Goal: Information Seeking & Learning: Understand process/instructions

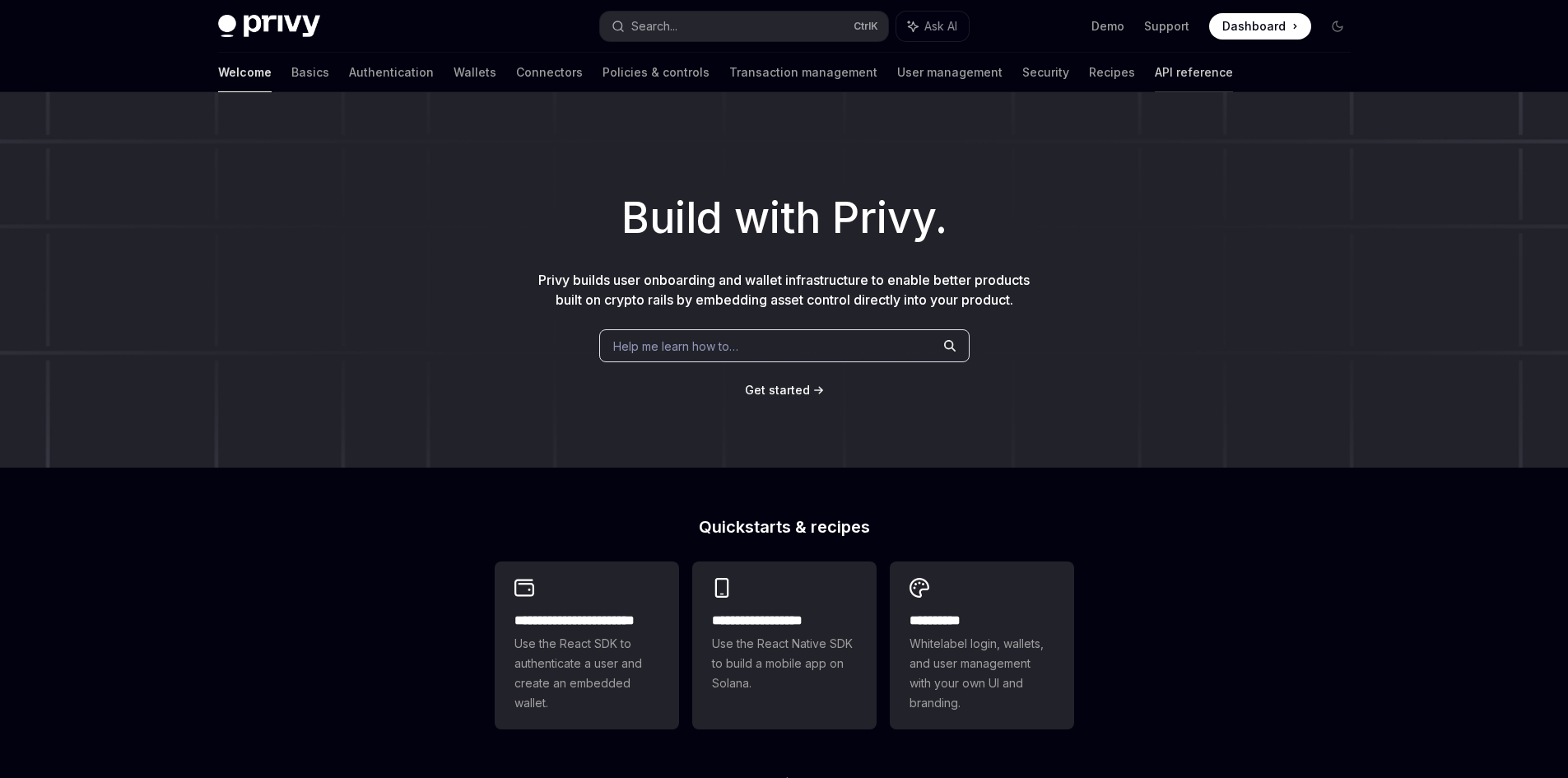
click at [1154, 68] on link "API reference" at bounding box center [1193, 72] width 79 height 40
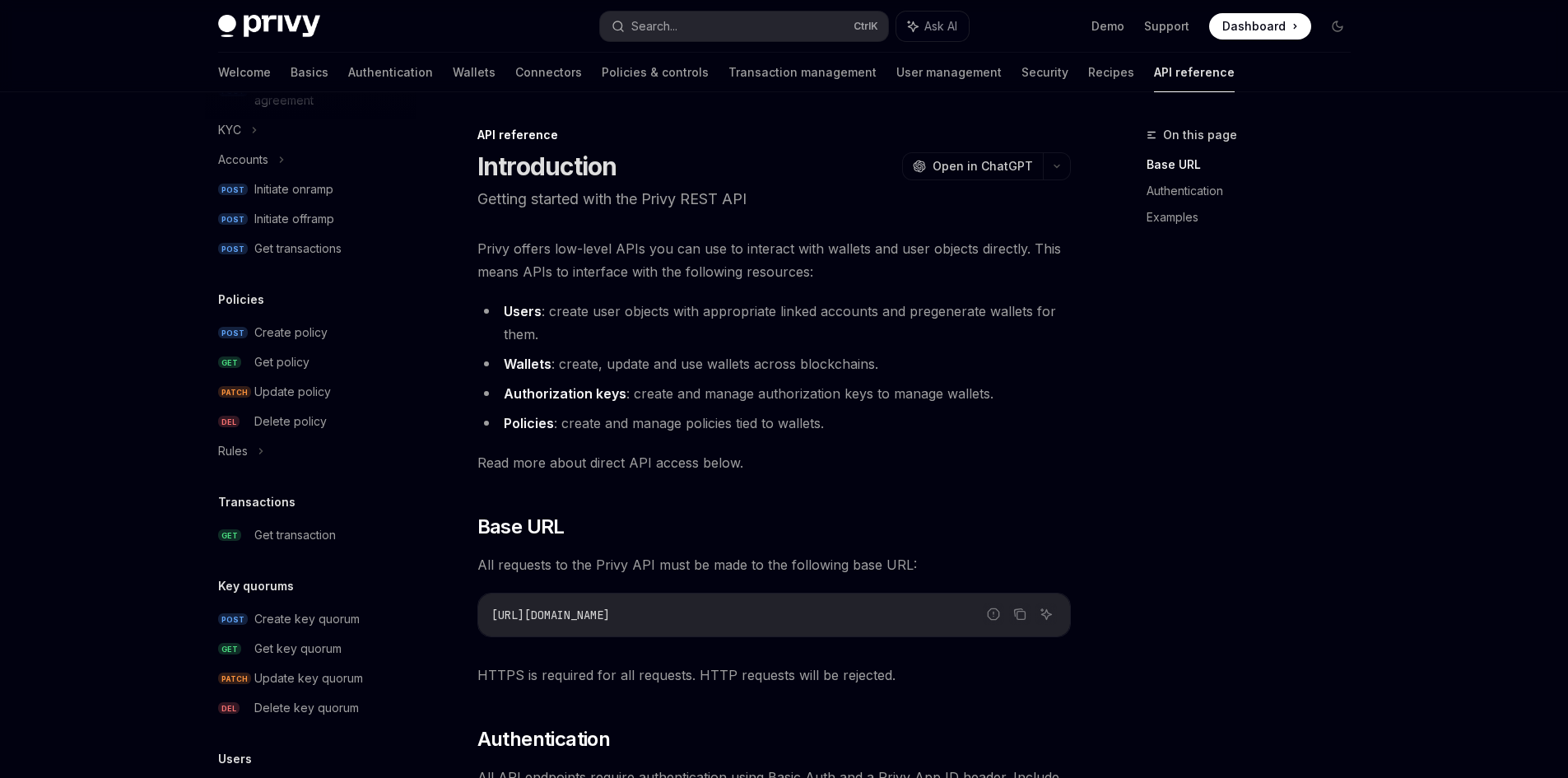
scroll to position [953, 0]
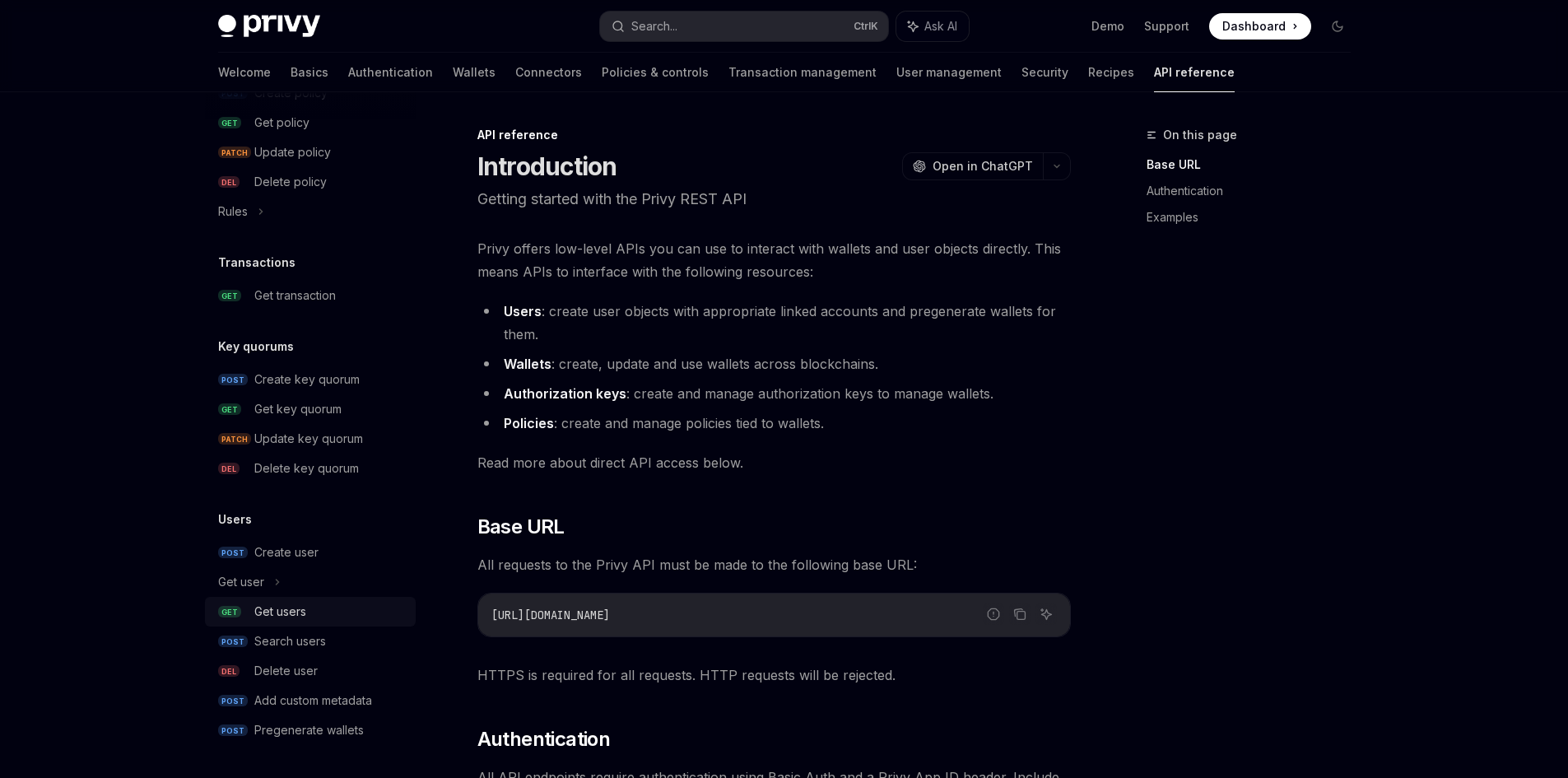
click at [287, 614] on div "Get users" at bounding box center [280, 612] width 51 height 19
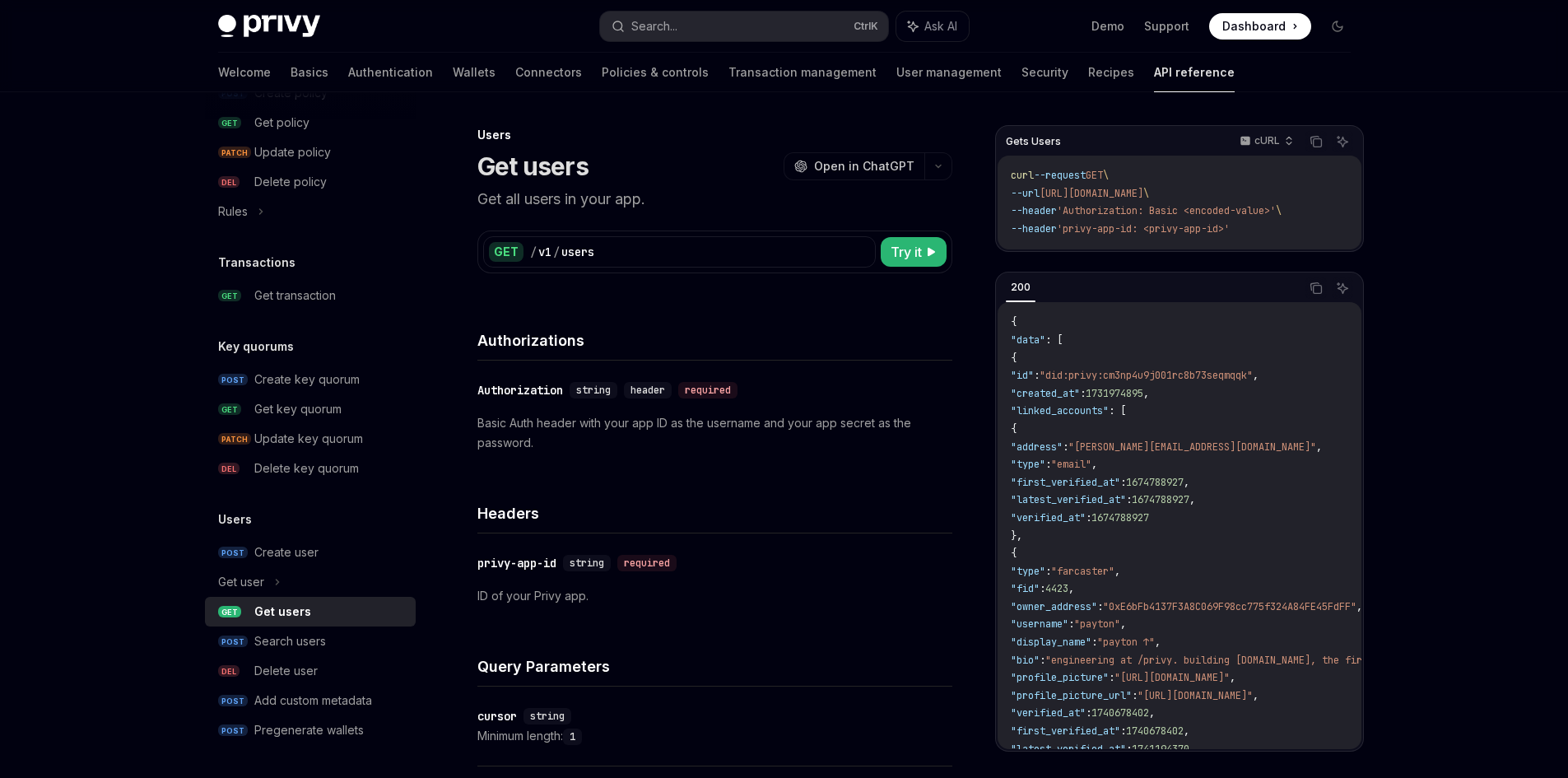
drag, startPoint x: 670, startPoint y: 265, endPoint x: 817, endPoint y: 260, distance: 147.1
click at [676, 262] on div "GET / v1 / users" at bounding box center [680, 252] width 392 height 31
click at [900, 246] on span "Try it" at bounding box center [906, 252] width 31 height 19
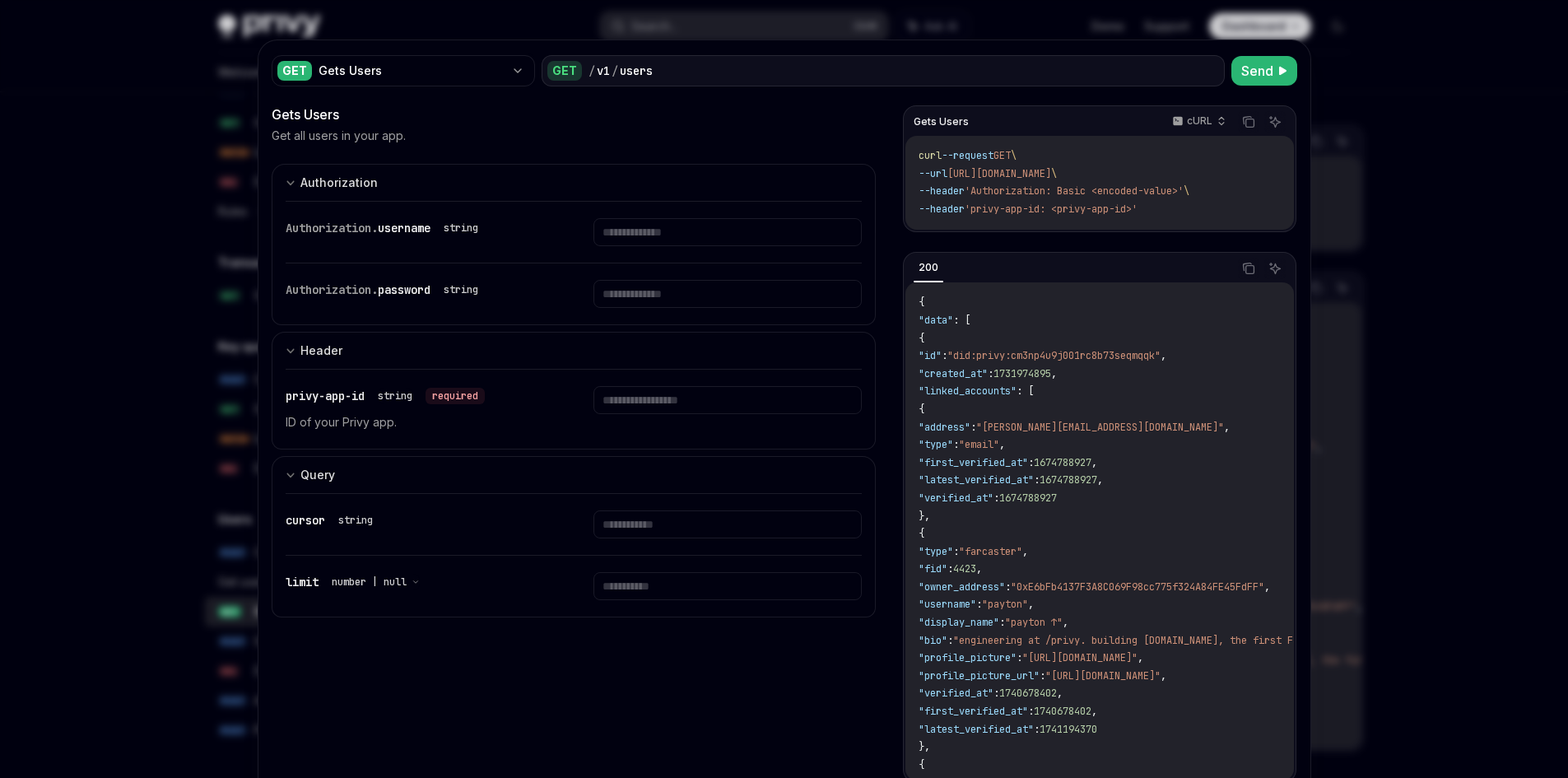
click at [683, 57] on div "GET / v1 / users" at bounding box center [884, 71] width 684 height 31
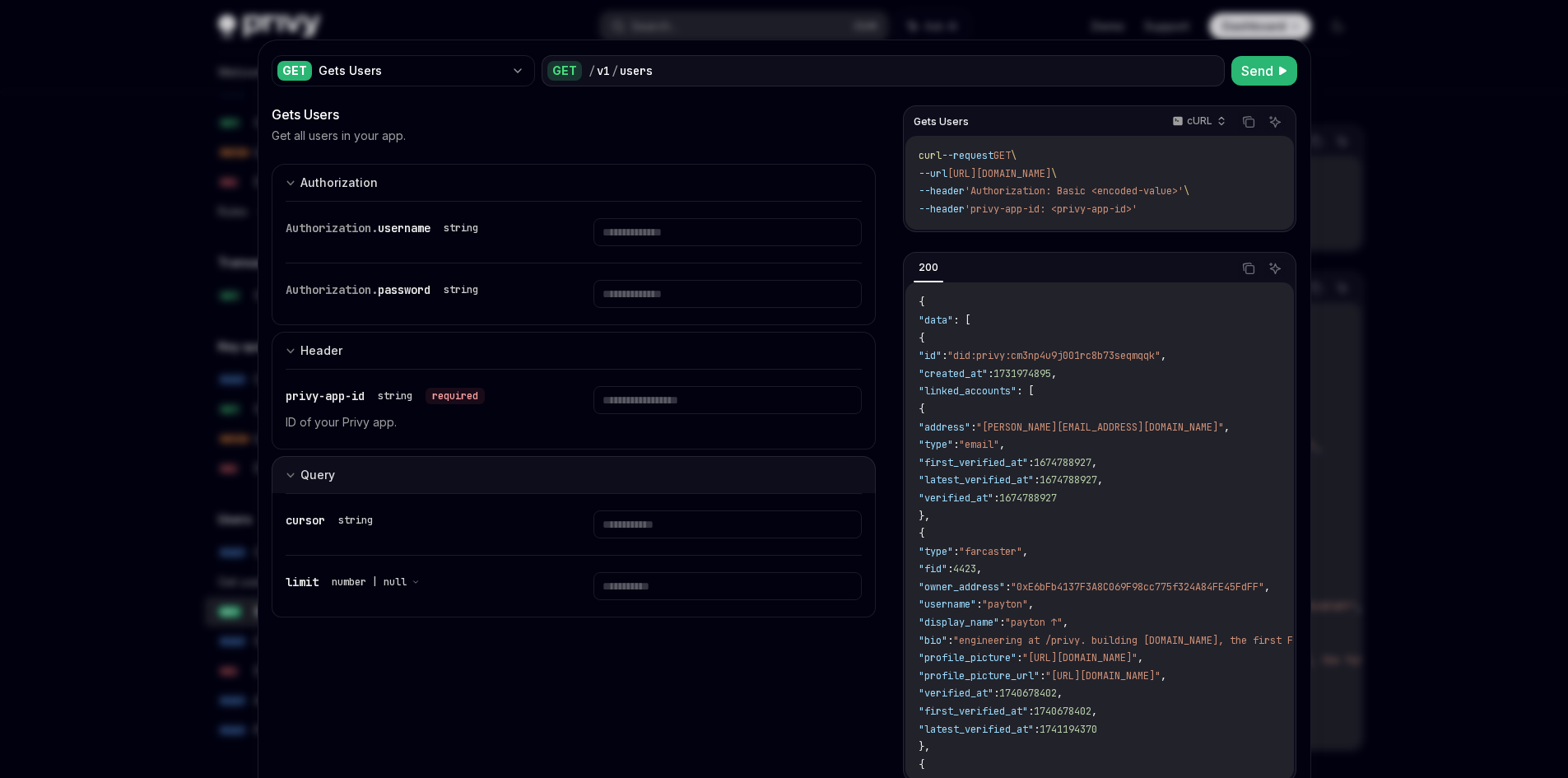
click at [289, 477] on div "Query" at bounding box center [310, 475] width 50 height 19
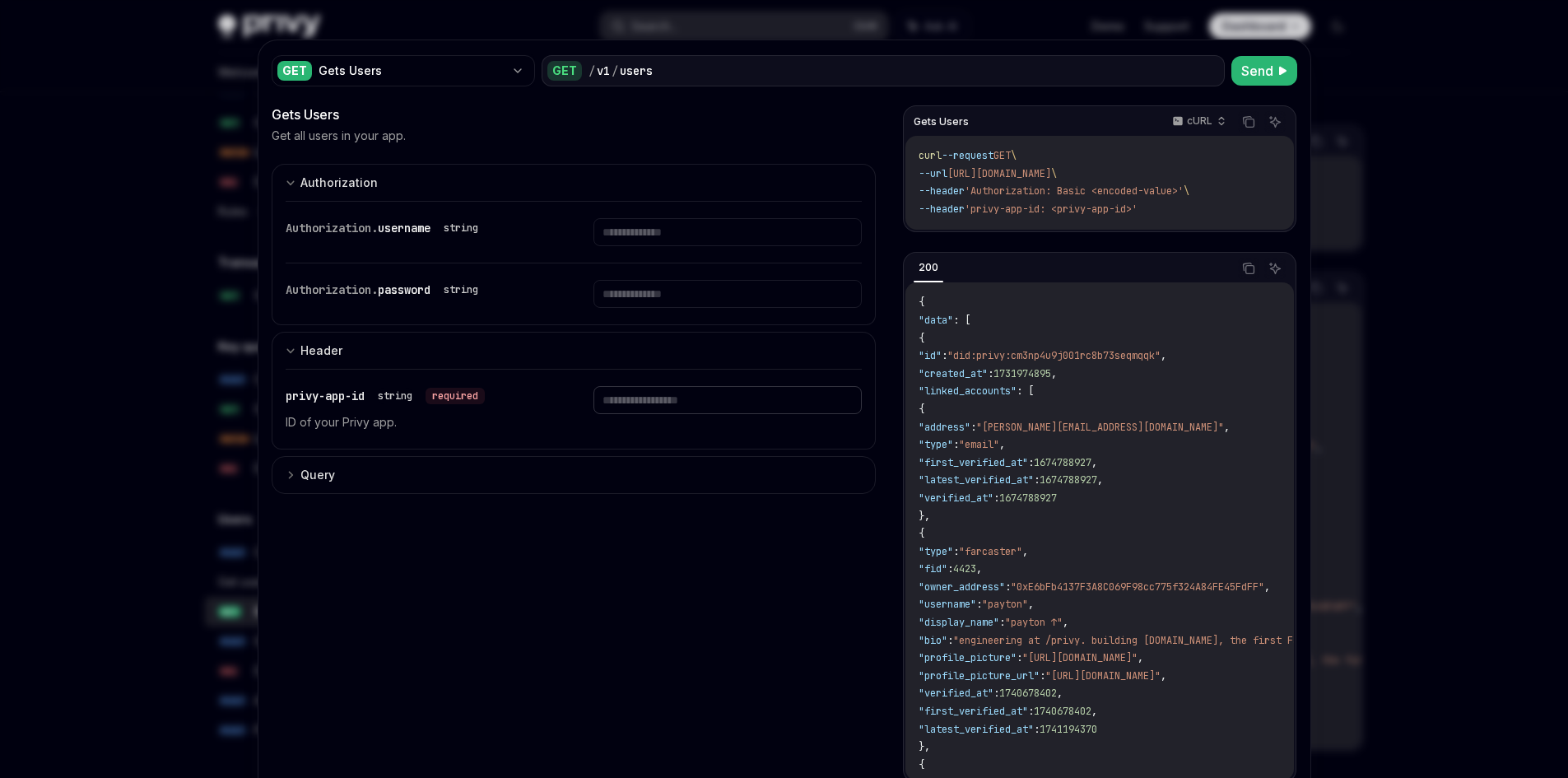
click at [676, 395] on input "text" at bounding box center [727, 400] width 268 height 28
click at [704, 410] on input "text" at bounding box center [727, 400] width 268 height 28
click at [1506, 203] on div at bounding box center [784, 389] width 1568 height 778
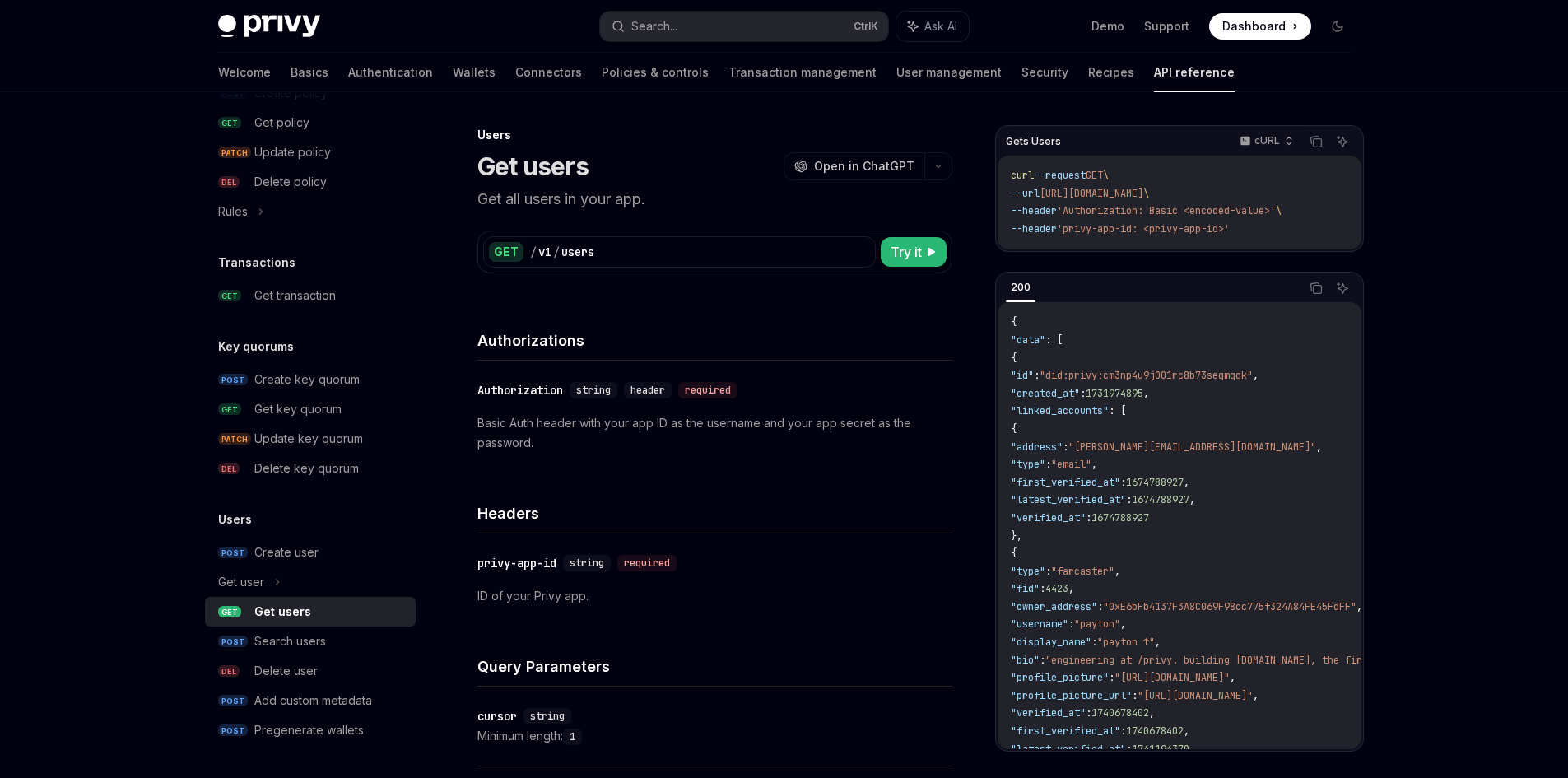
click at [860, 304] on div "Authorizations" at bounding box center [715, 330] width 475 height 61
click at [902, 247] on span "Try it" at bounding box center [906, 252] width 31 height 19
type textarea "*"
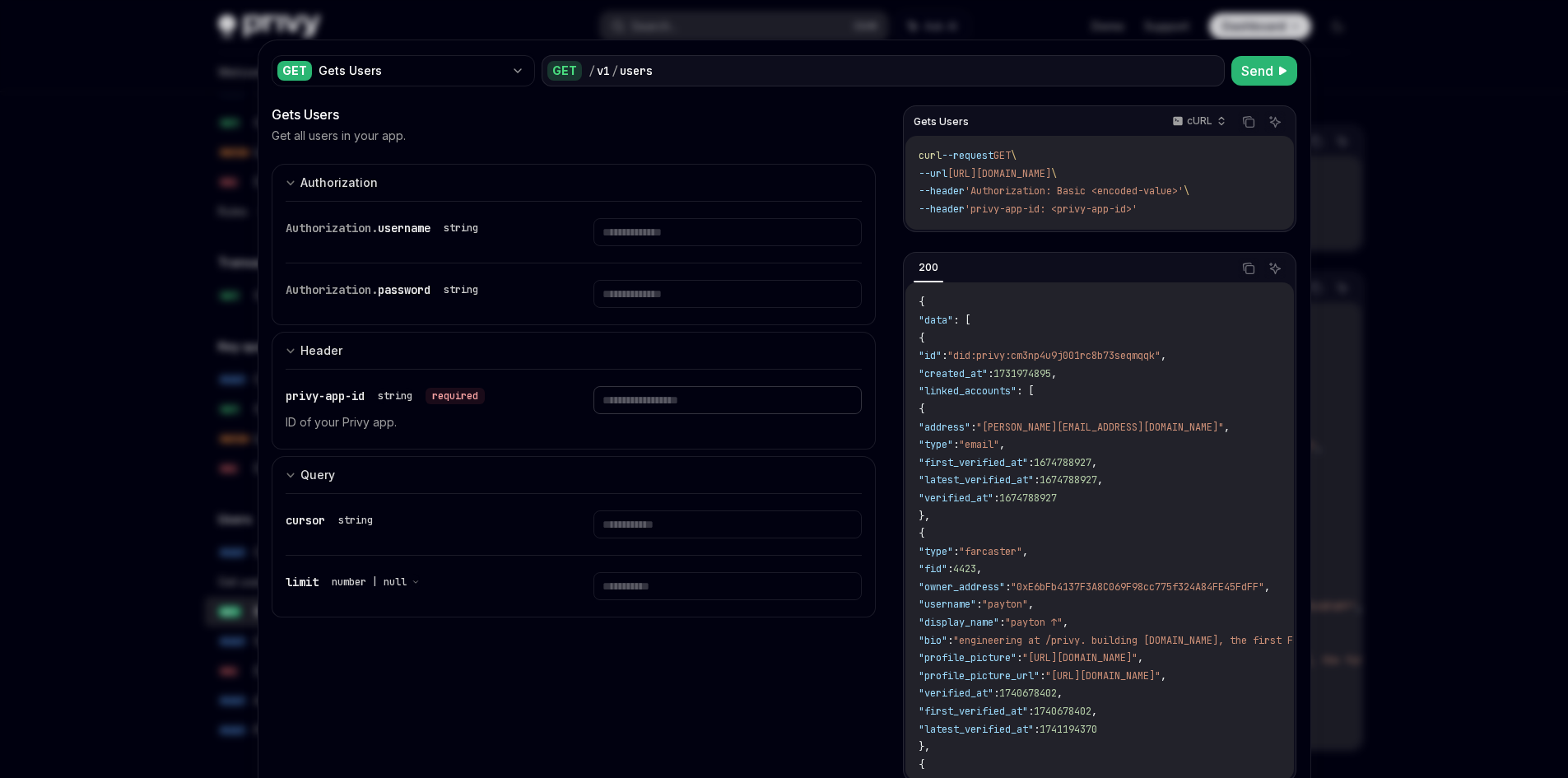
click at [739, 389] on input "text" at bounding box center [727, 400] width 268 height 28
